Goal: Check status: Check status

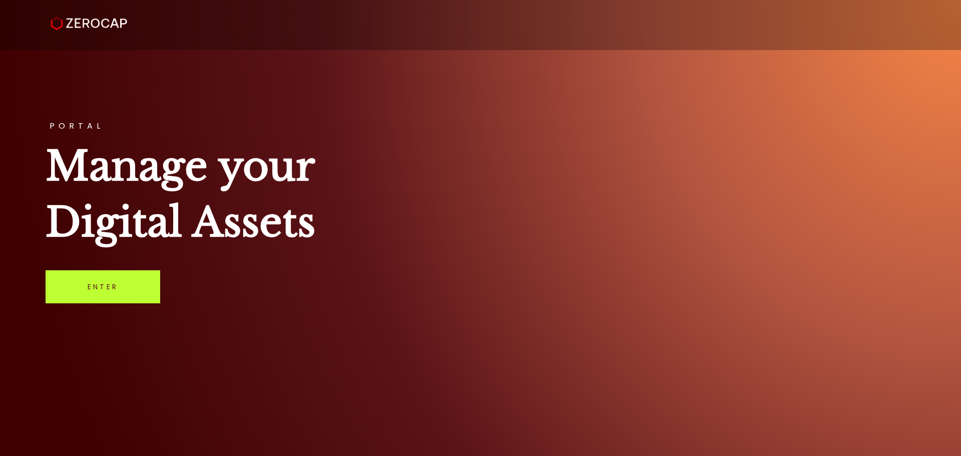
click at [122, 285] on link "Enter" at bounding box center [103, 286] width 115 height 33
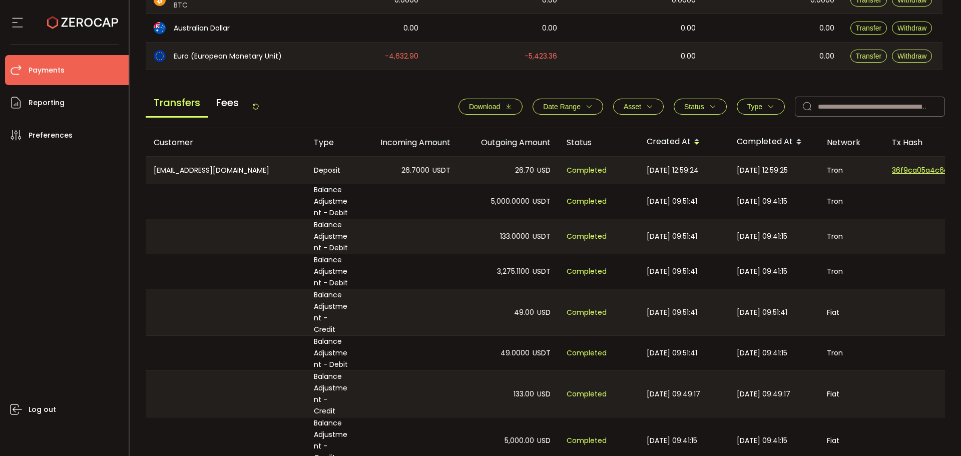
scroll to position [311, 0]
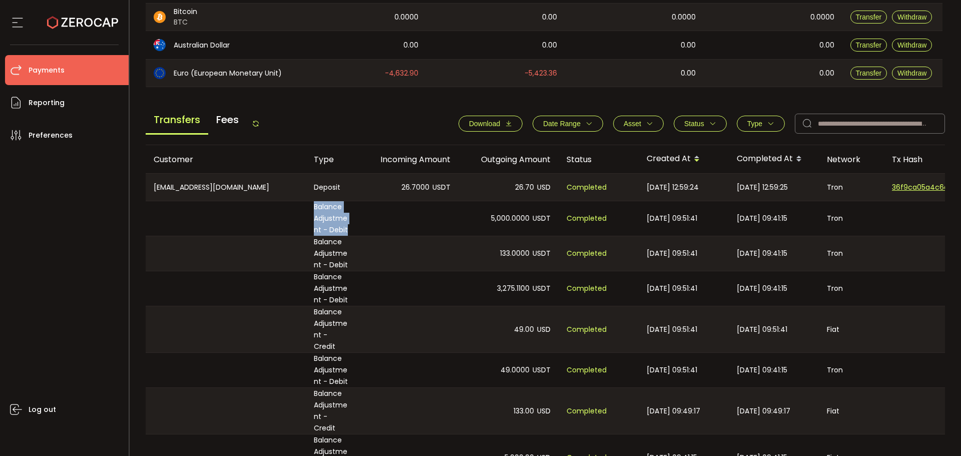
drag, startPoint x: 355, startPoint y: 230, endPoint x: 295, endPoint y: 216, distance: 61.8
click at [295, 216] on tr "Balance Adjustment - Debit 5,000.0000 USDT Completed [DATE] 09:51:41 [DATE] 09:…" at bounding box center [673, 218] width 1054 height 35
drag, startPoint x: 305, startPoint y: 262, endPoint x: 297, endPoint y: 261, distance: 8.1
click at [297, 261] on tr "Balance Adjustment - Debit 133.0000 USDT Completed [DATE] 09:51:41 [DATE] 09:41…" at bounding box center [673, 254] width 1054 height 36
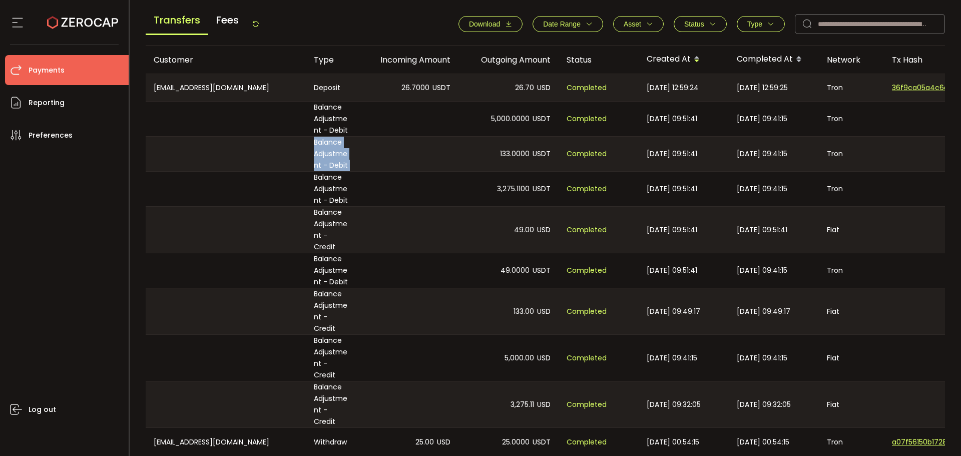
scroll to position [411, 0]
drag, startPoint x: 368, startPoint y: 372, endPoint x: 299, endPoint y: 304, distance: 97.0
click at [299, 304] on tbody "[EMAIL_ADDRESS][DOMAIN_NAME] Deposit 26.7000 USDT 26.70 USD Completed [DATE] 12…" at bounding box center [673, 264] width 1054 height 382
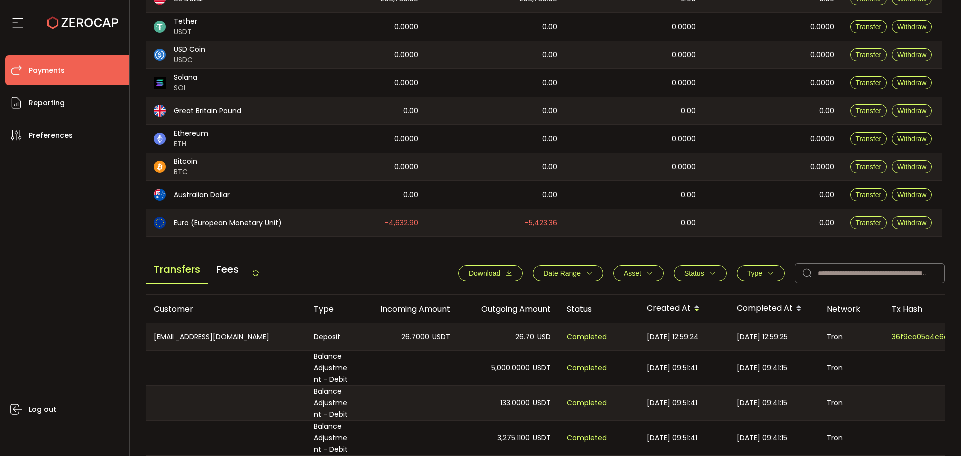
scroll to position [161, 0]
click at [331, 251] on main "Balance Assets Trading Balance Trading Balance (USD) Custody Balance Locked for…" at bounding box center [546, 332] width 800 height 813
click at [487, 276] on span "Download" at bounding box center [484, 274] width 31 height 8
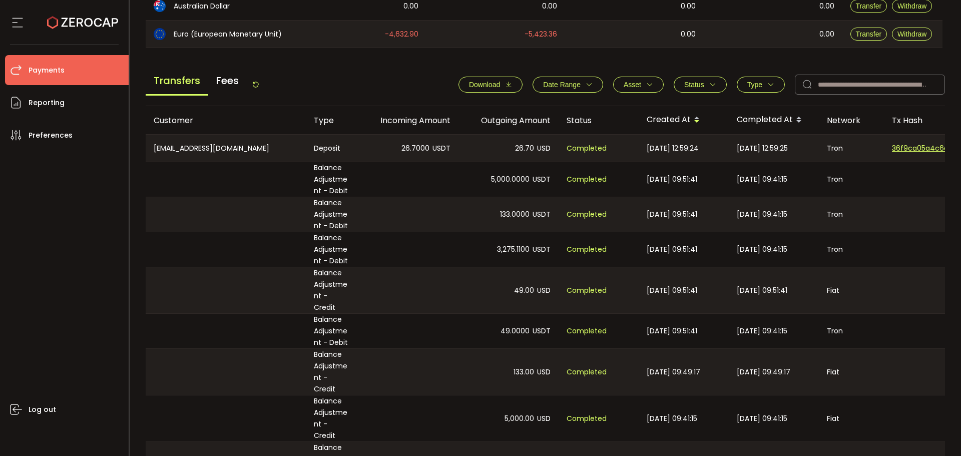
scroll to position [411, 0]
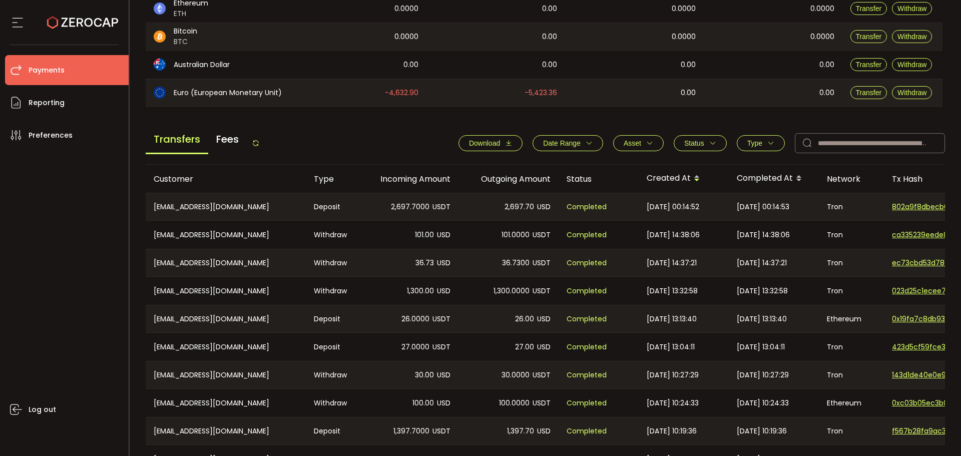
scroll to position [355, 0]
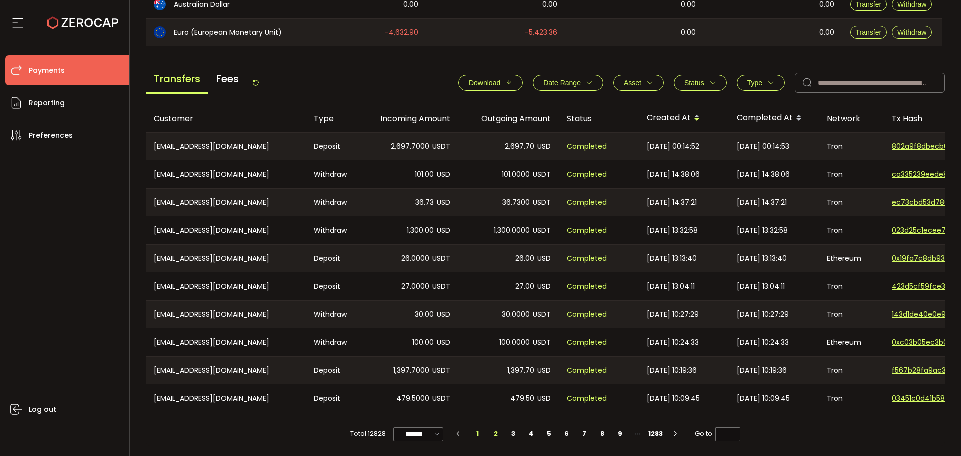
click at [476, 435] on li "1" at bounding box center [477, 434] width 18 height 14
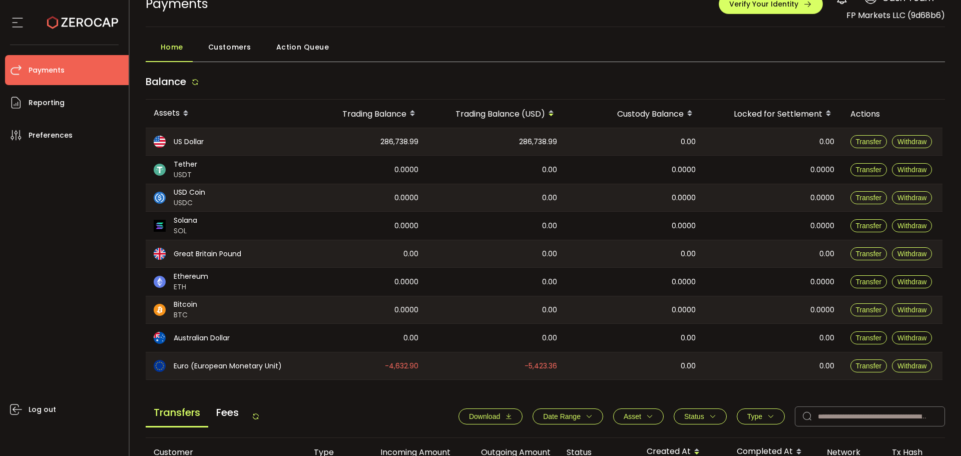
scroll to position [0, 0]
